Goal: Information Seeking & Learning: Find specific fact

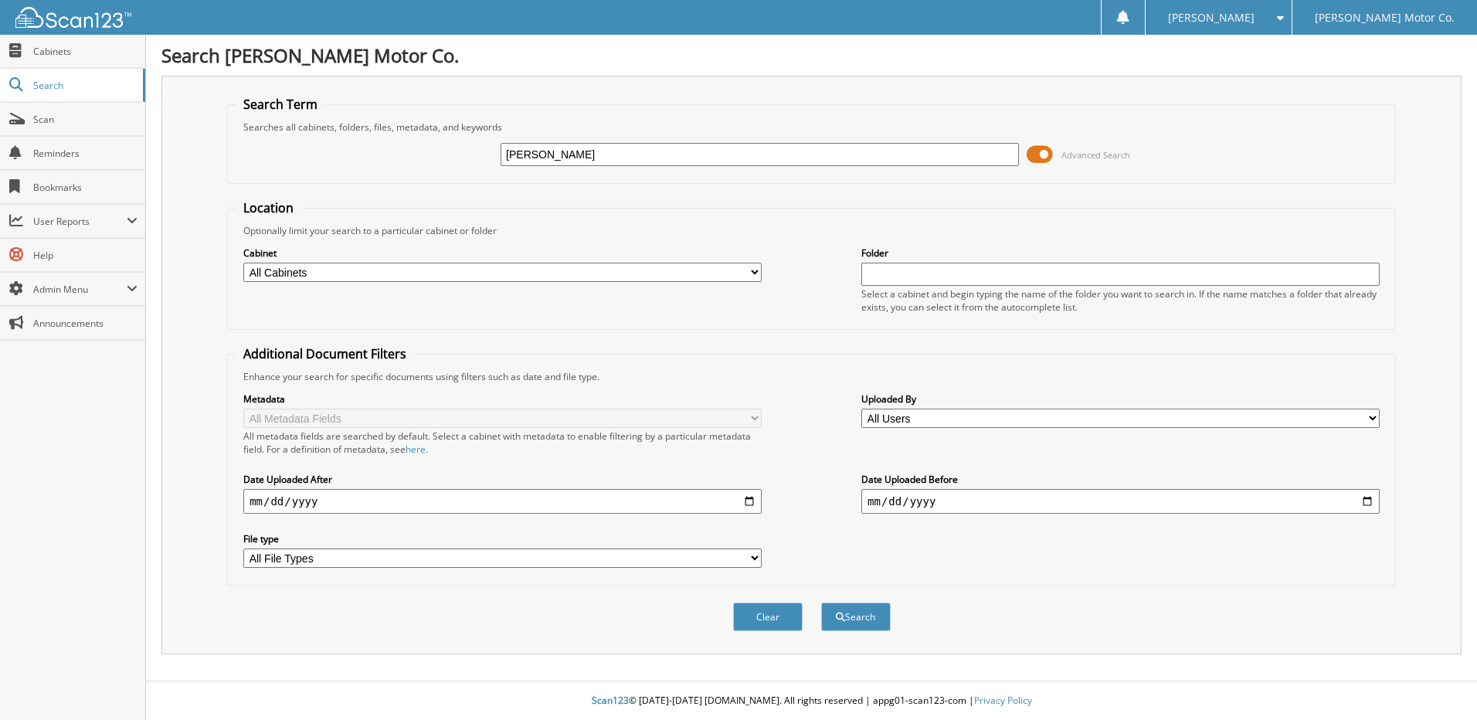
type input "PAMELA CONNER"
click at [821, 602] on button "Search" at bounding box center [856, 616] width 70 height 29
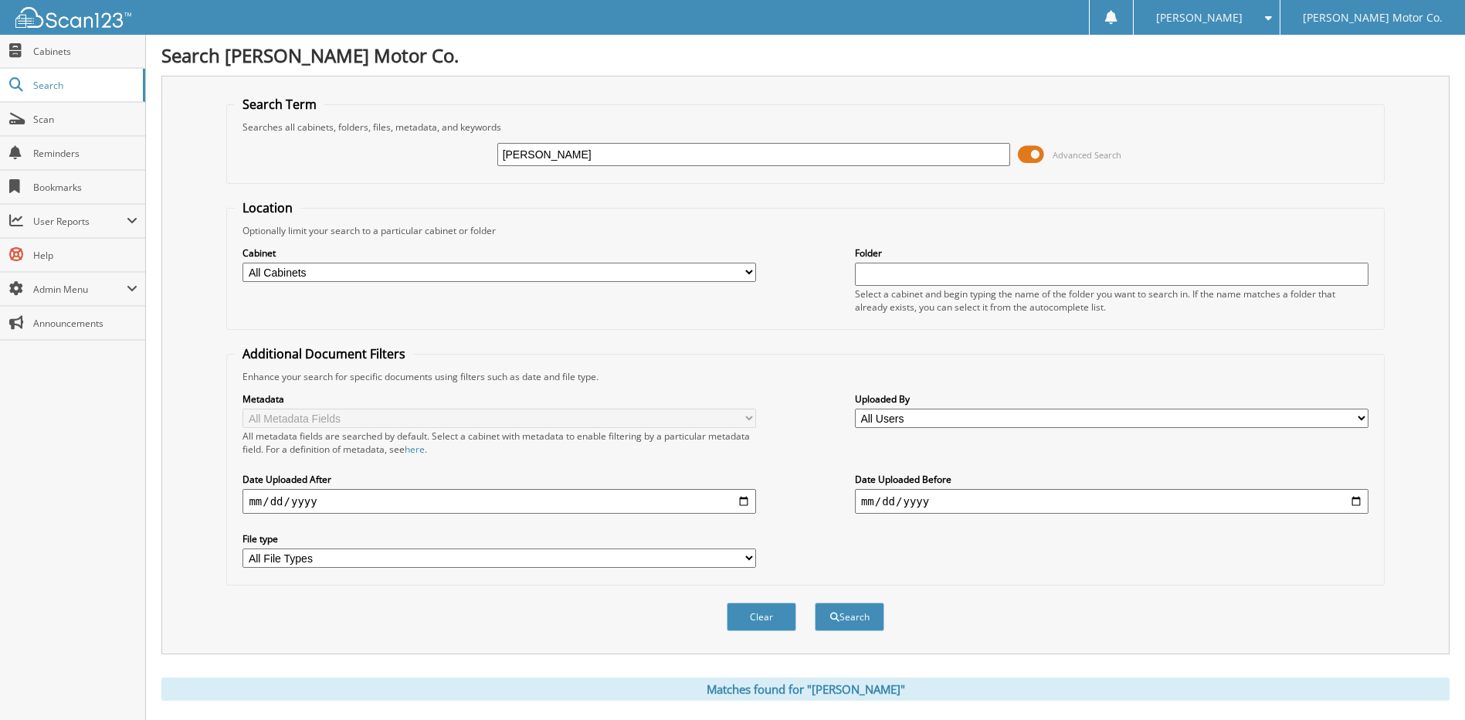
drag, startPoint x: 659, startPoint y: 155, endPoint x: 379, endPoint y: 170, distance: 280.0
click at [415, 162] on div "[PERSON_NAME] Advanced Search" at bounding box center [805, 155] width 1141 height 42
type input "[PERSON_NAME]"
click at [815, 602] on button "Search" at bounding box center [850, 616] width 70 height 29
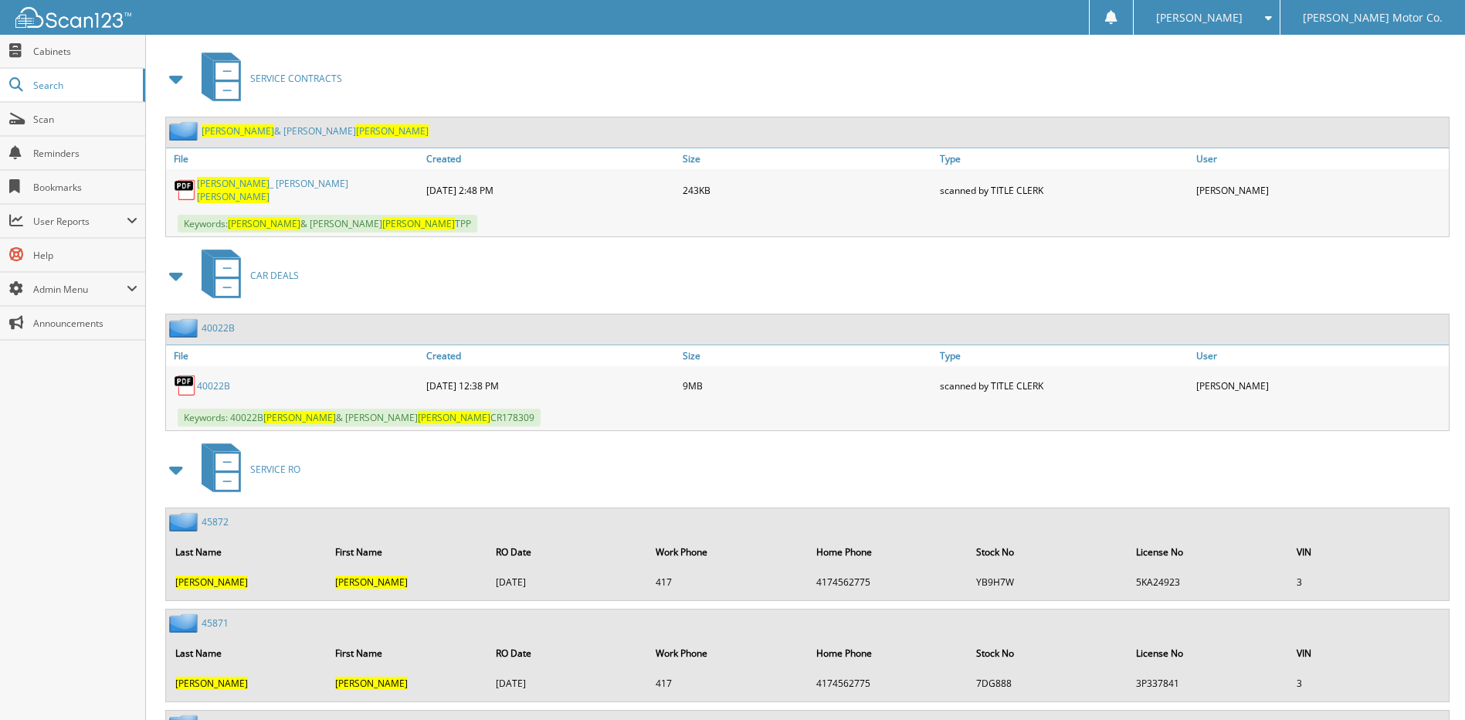
scroll to position [695, 0]
